Goal: Transaction & Acquisition: Purchase product/service

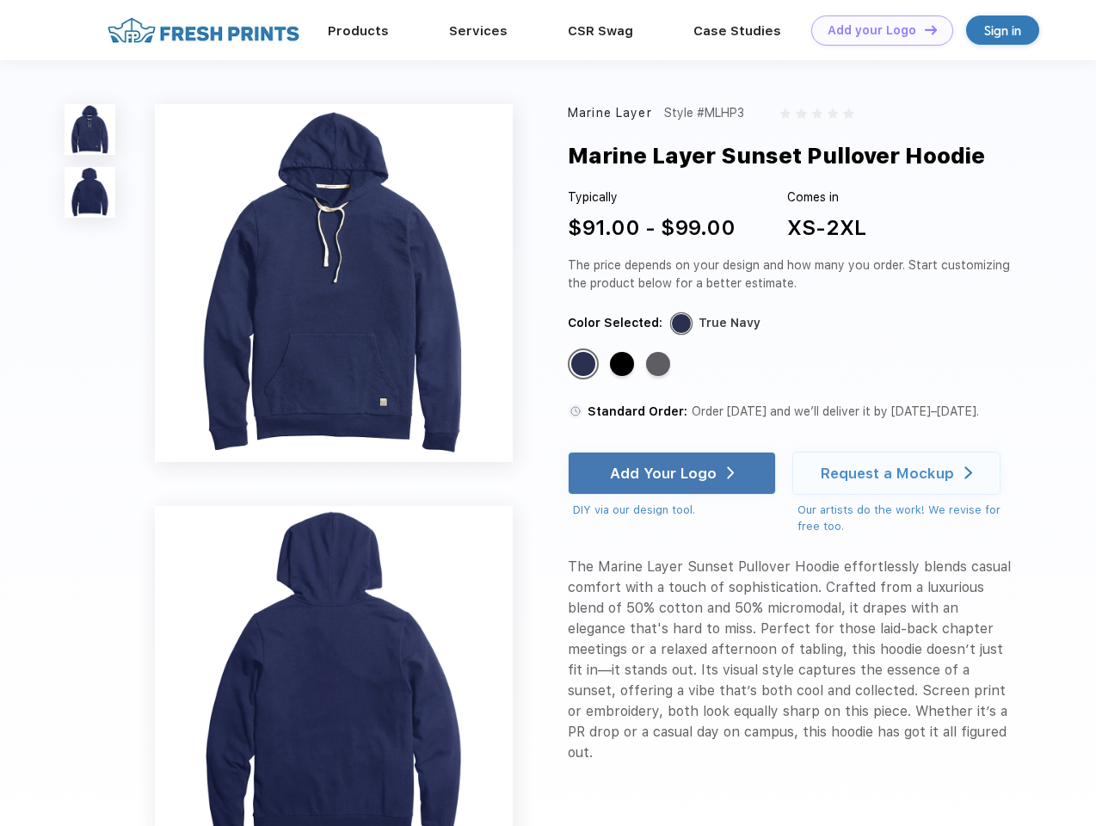
click at [876, 30] on link "Add your Logo Design Tool" at bounding box center [882, 30] width 142 height 30
click at [0, 0] on div "Design Tool" at bounding box center [0, 0] width 0 height 0
click at [923, 29] on link "Add your Logo Design Tool" at bounding box center [882, 30] width 142 height 30
click at [90, 129] on img at bounding box center [90, 129] width 51 height 51
click at [90, 193] on img at bounding box center [90, 192] width 51 height 51
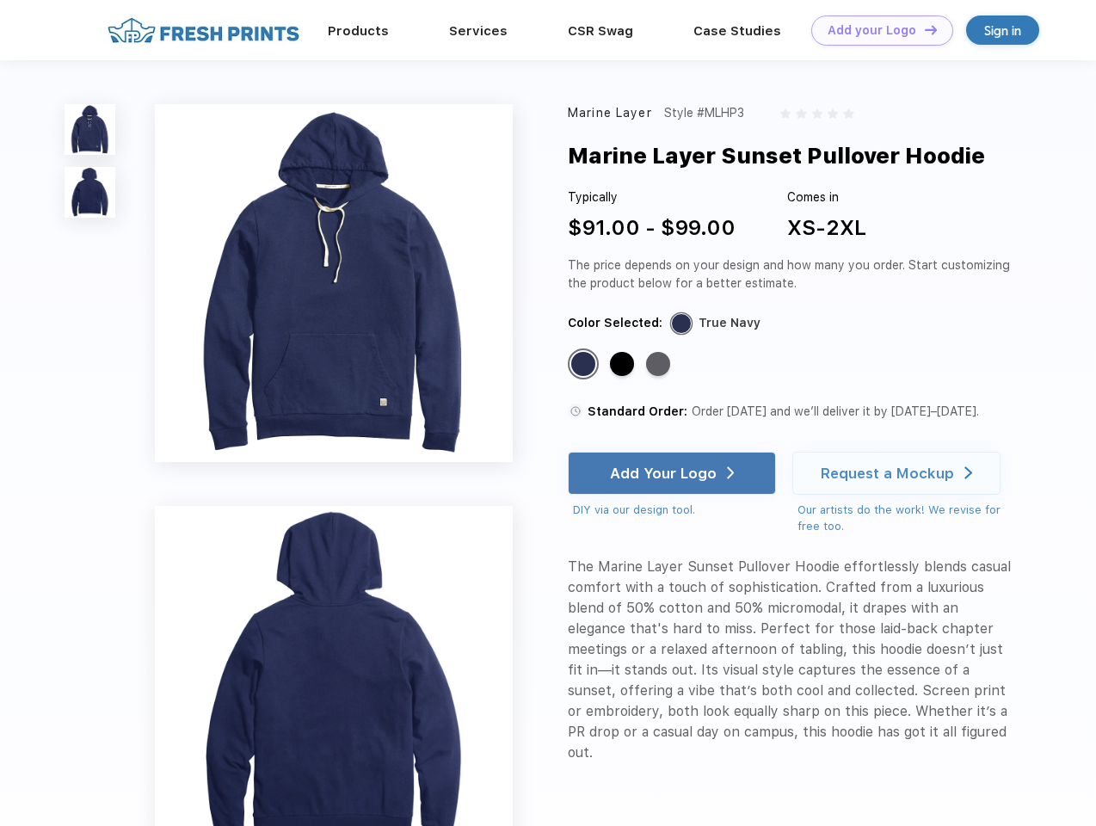
click at [585, 365] on div "Standard Color" at bounding box center [583, 364] width 24 height 24
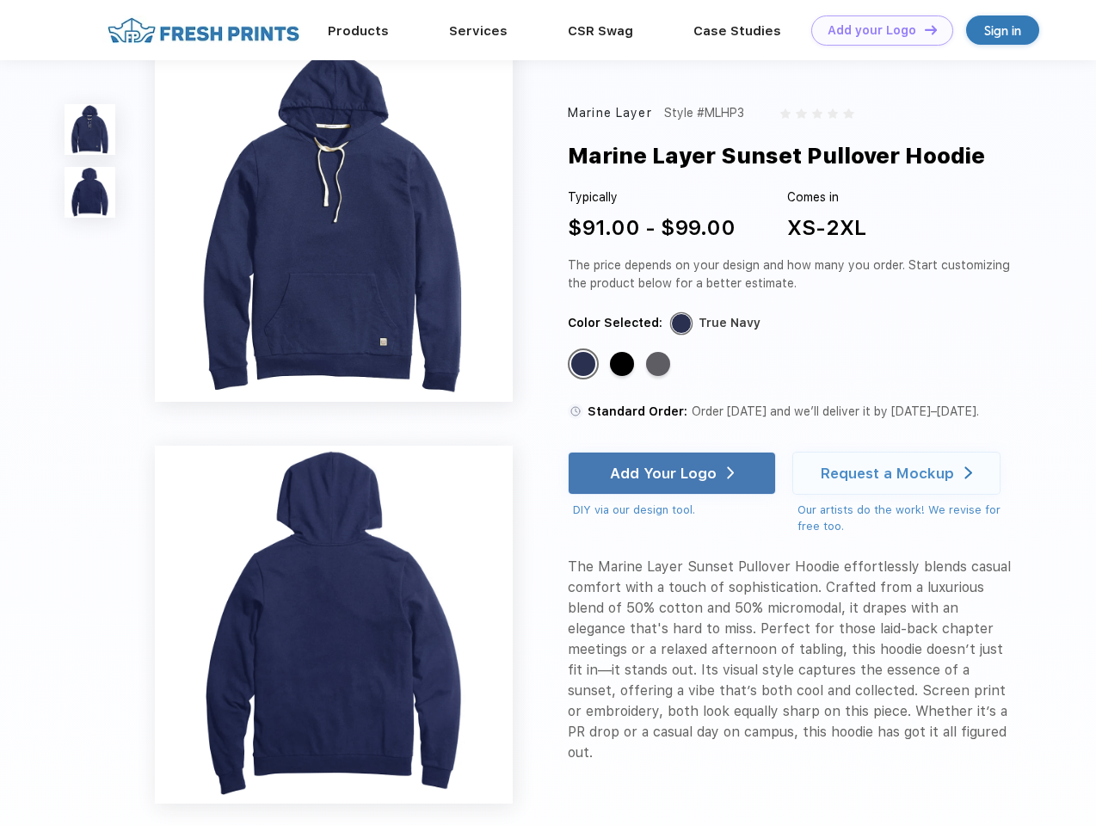
click at [624, 365] on div "Standard Color" at bounding box center [622, 364] width 24 height 24
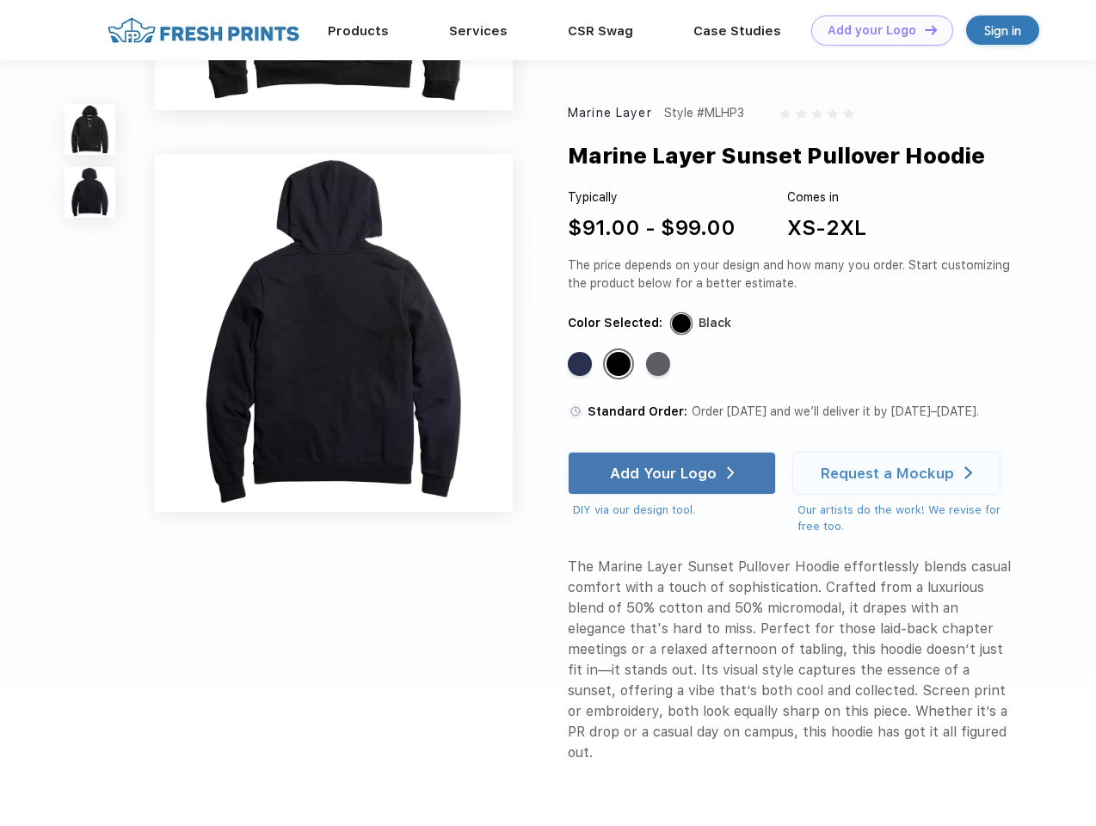
click at [660, 365] on div "Standard Color" at bounding box center [658, 364] width 24 height 24
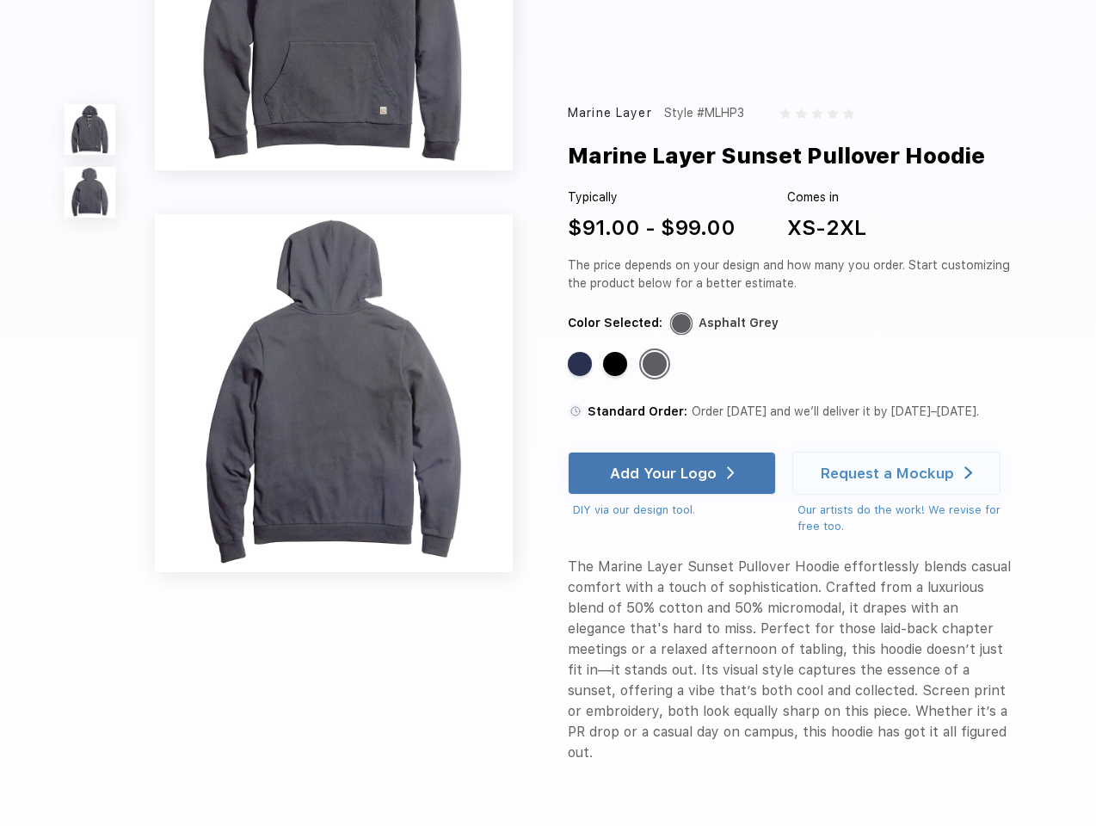
click at [674, 473] on div "Add Your Logo" at bounding box center [663, 473] width 107 height 17
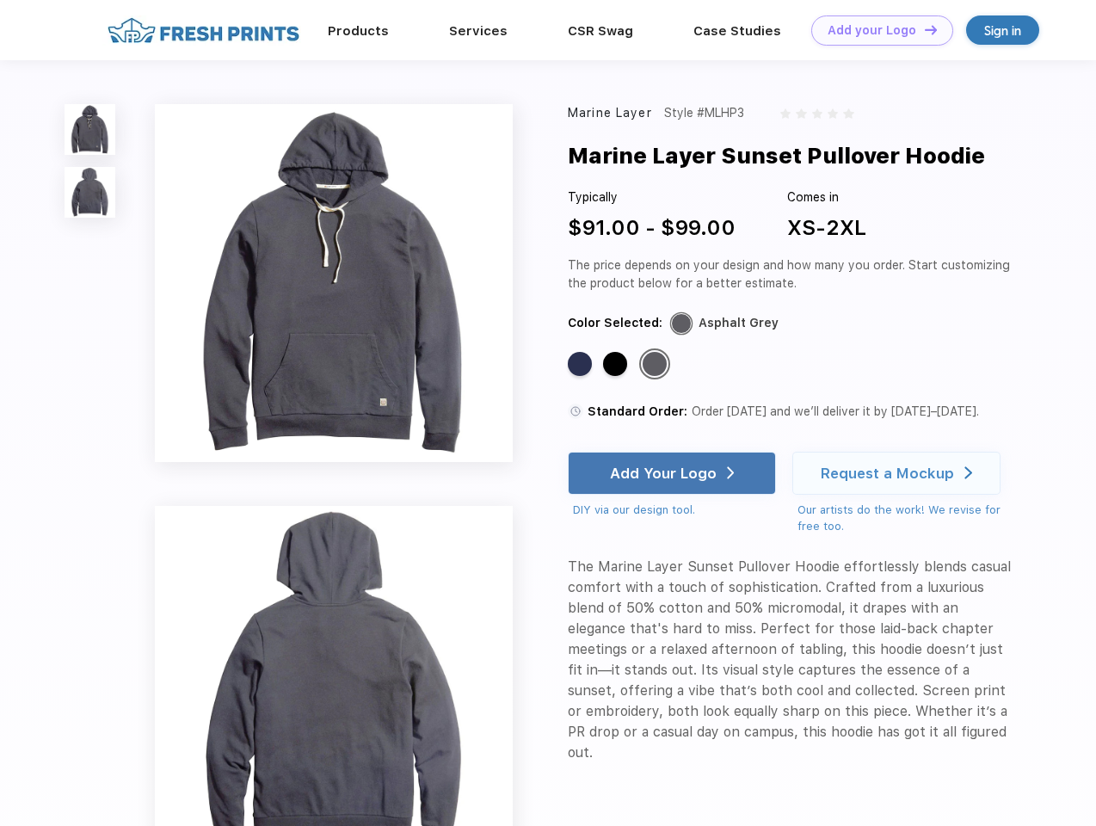
click at [899, 473] on div "Request a Mockup" at bounding box center [887, 473] width 133 height 17
